Goal: Transaction & Acquisition: Purchase product/service

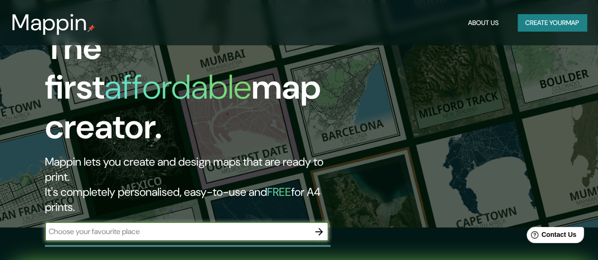
scroll to position [47, 0]
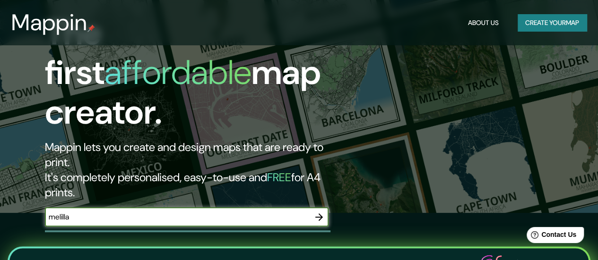
type input "melilla"
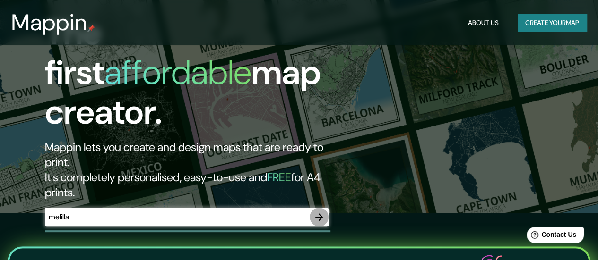
click at [318, 212] on icon "button" at bounding box center [318, 217] width 11 height 11
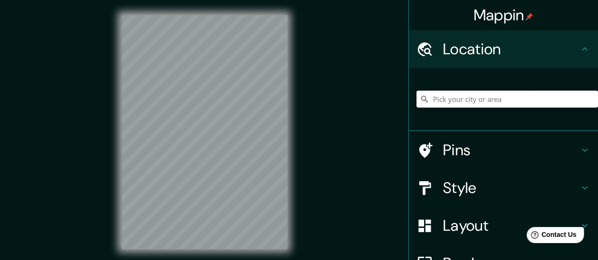
click at [505, 106] on input "Pick your city or area" at bounding box center [506, 99] width 181 height 17
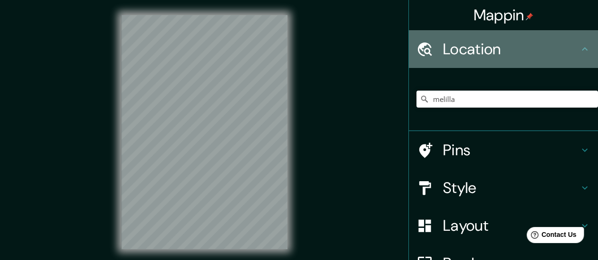
click at [564, 50] on h4 "Location" at bounding box center [511, 49] width 136 height 19
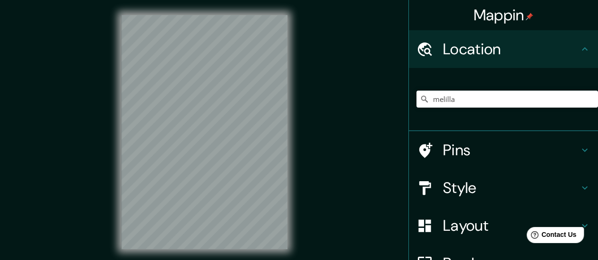
click at [564, 50] on h4 "Location" at bounding box center [511, 49] width 136 height 19
click at [534, 97] on input "melilla" at bounding box center [506, 99] width 181 height 17
click at [419, 102] on icon at bounding box center [423, 98] width 9 height 9
click at [419, 99] on icon at bounding box center [423, 98] width 9 height 9
drag, startPoint x: 276, startPoint y: 99, endPoint x: 324, endPoint y: 80, distance: 51.3
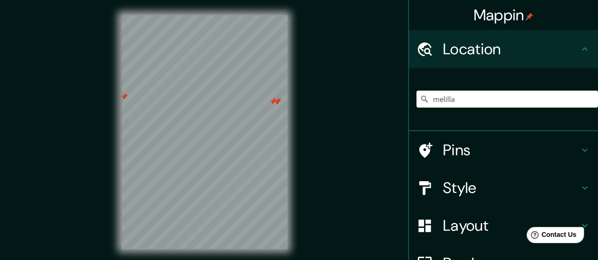
click at [324, 80] on div "Mappin Location melilla There was an error reaching the server Pins Style Layou…" at bounding box center [299, 140] width 598 height 280
click at [475, 99] on input "melilla" at bounding box center [506, 99] width 181 height 17
click at [501, 145] on h4 "Pins" at bounding box center [511, 150] width 136 height 19
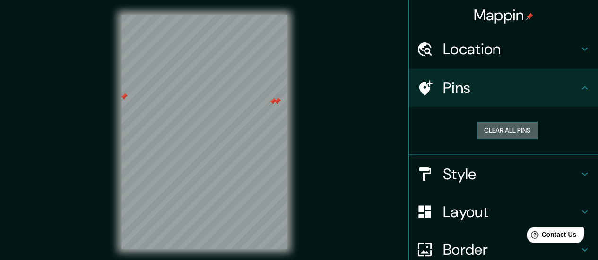
click at [506, 126] on button "Clear all pins" at bounding box center [506, 130] width 61 height 17
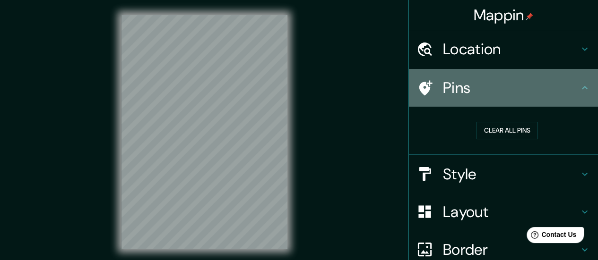
click at [565, 85] on h4 "Pins" at bounding box center [511, 87] width 136 height 19
click at [579, 85] on icon at bounding box center [584, 87] width 11 height 11
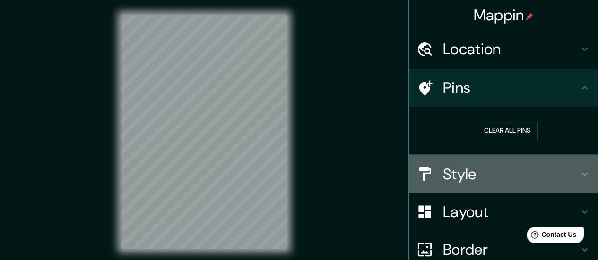
click at [579, 171] on icon at bounding box center [584, 174] width 11 height 11
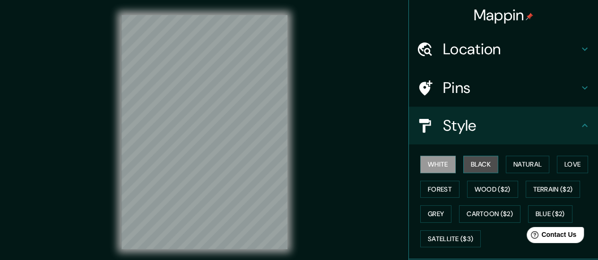
click at [487, 163] on button "Black" at bounding box center [480, 164] width 35 height 17
click at [579, 129] on icon at bounding box center [584, 125] width 11 height 11
click at [579, 48] on icon at bounding box center [584, 48] width 11 height 11
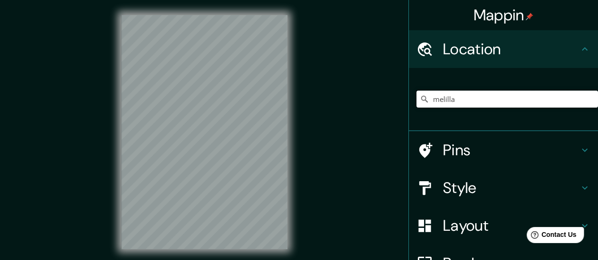
click at [452, 100] on input "melilla" at bounding box center [506, 99] width 181 height 17
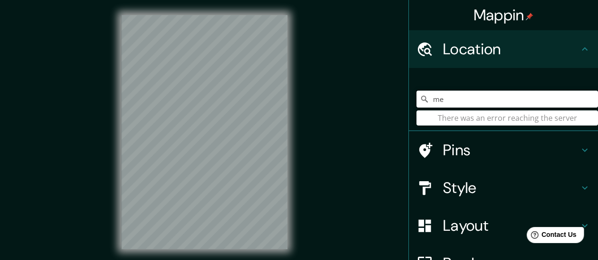
type input "m"
type input "M"
type input "Vale"
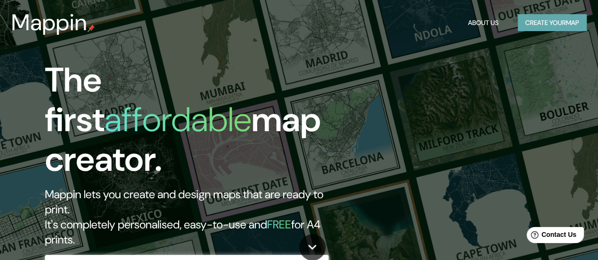
click at [570, 25] on button "Create your map" at bounding box center [551, 22] width 69 height 17
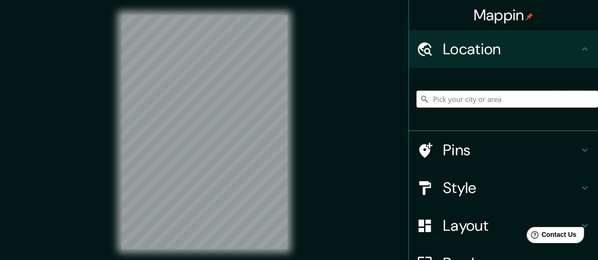
click at [502, 104] on input "Pick your city or area" at bounding box center [506, 99] width 181 height 17
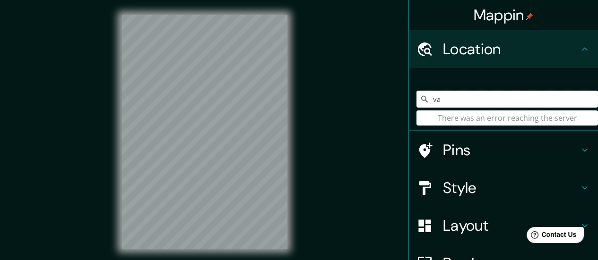
type input "v"
type input "m"
type input "s"
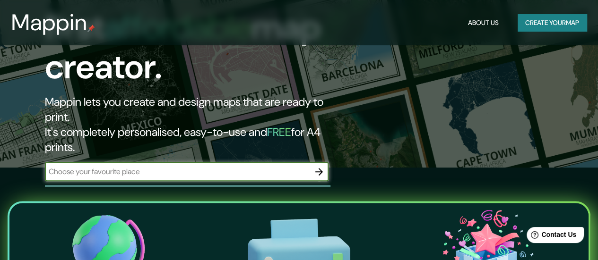
scroll to position [94, 0]
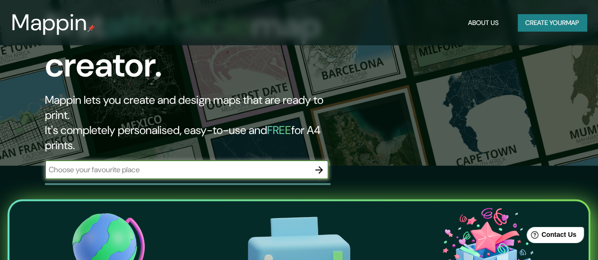
click at [230, 164] on input "text" at bounding box center [177, 169] width 265 height 11
type input "melilla"
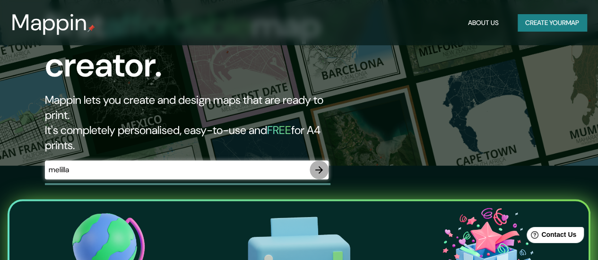
click at [325, 161] on button "button" at bounding box center [318, 170] width 19 height 19
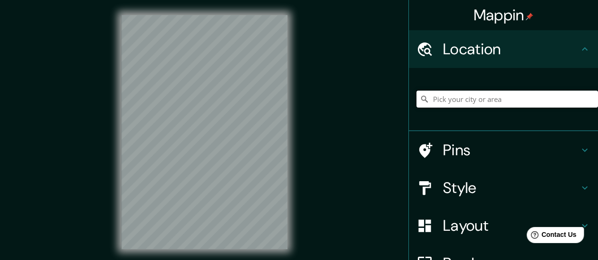
click at [534, 103] on input "Pick your city or area" at bounding box center [506, 99] width 181 height 17
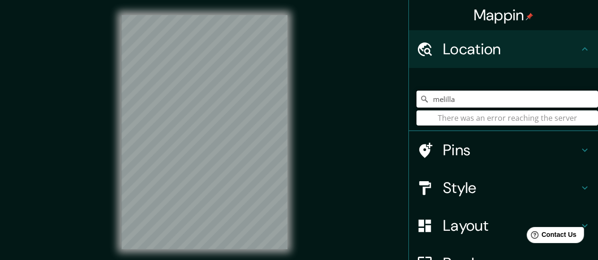
type input "melilla"
